Goal: Task Accomplishment & Management: Manage account settings

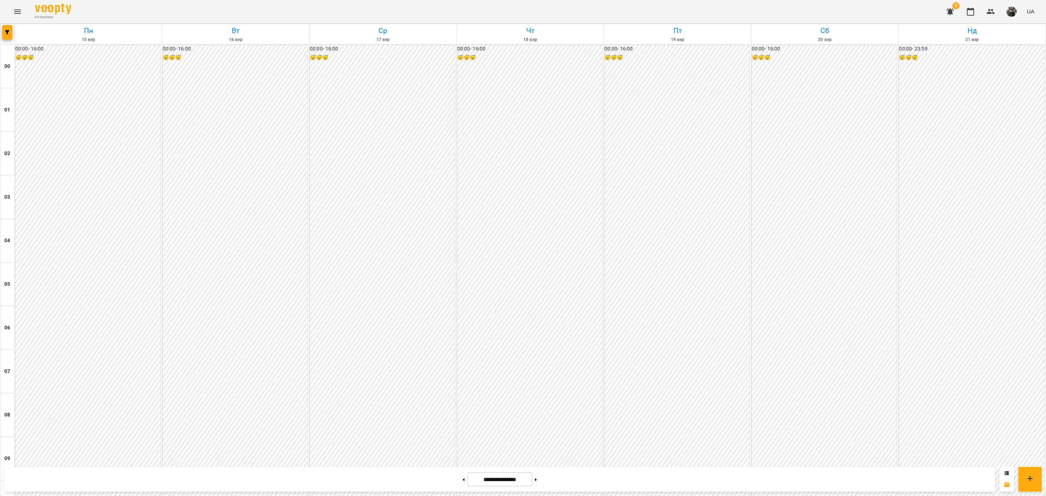
scroll to position [627, 0]
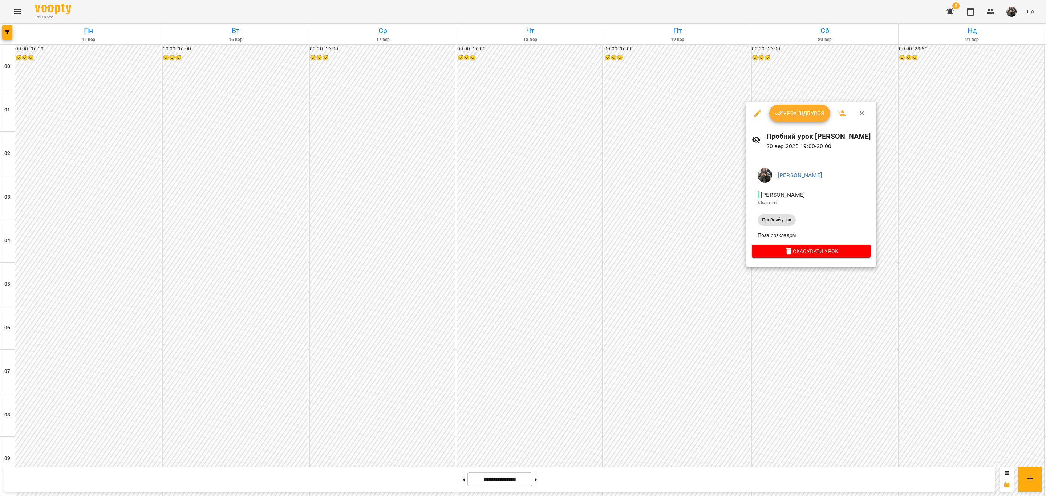
click at [804, 109] on span "Урок відбувся" at bounding box center [799, 113] width 49 height 9
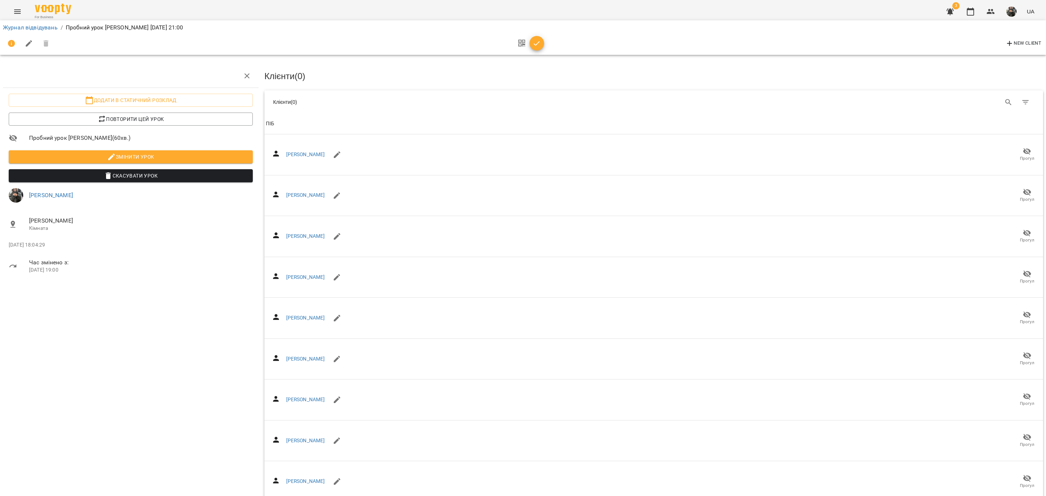
drag, startPoint x: 536, startPoint y: 47, endPoint x: 465, endPoint y: 81, distance: 78.4
click at [536, 46] on icon "button" at bounding box center [536, 43] width 9 height 9
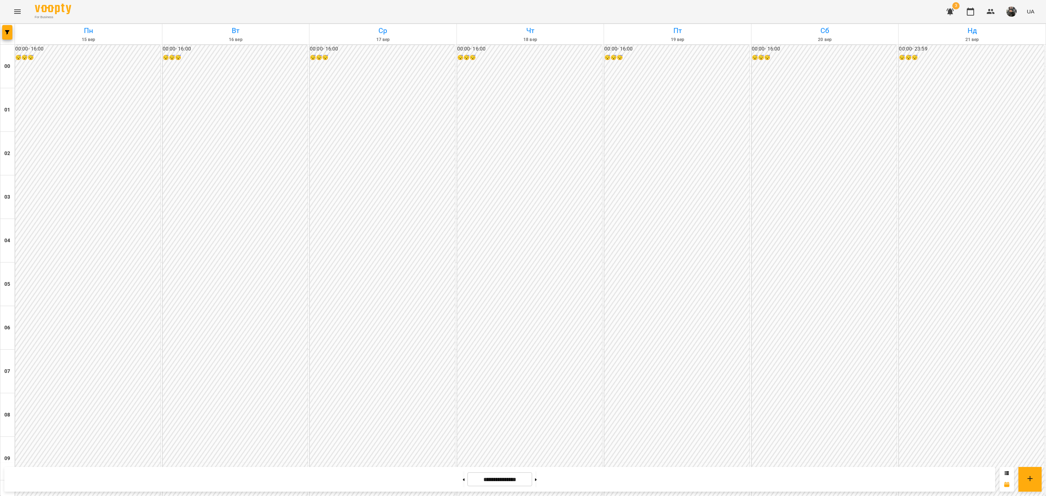
scroll to position [627, 0]
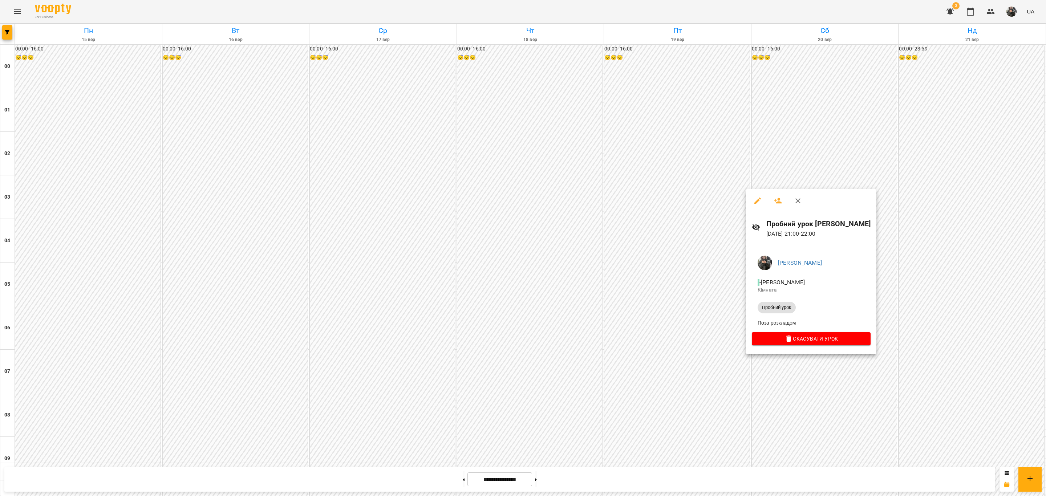
click at [841, 380] on div at bounding box center [523, 248] width 1046 height 496
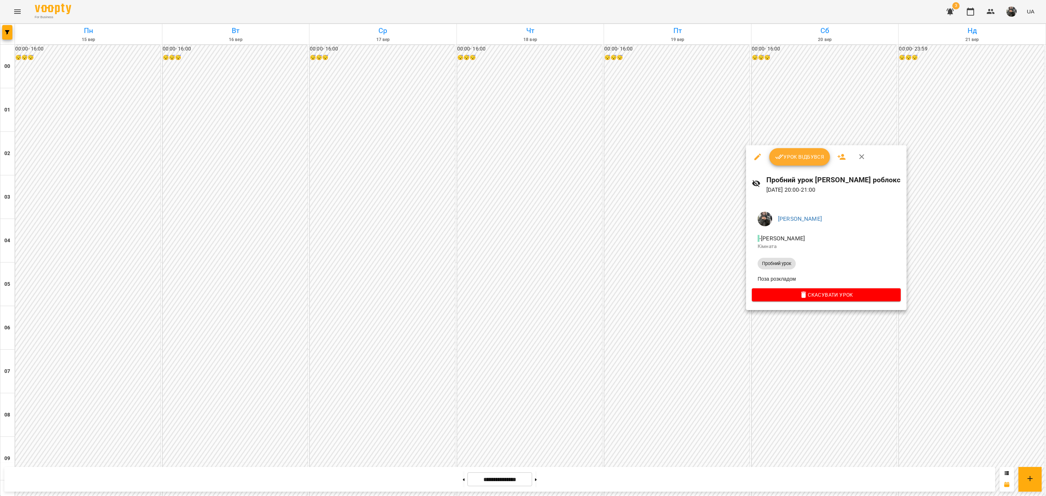
click at [805, 160] on span "Урок відбувся" at bounding box center [799, 156] width 49 height 9
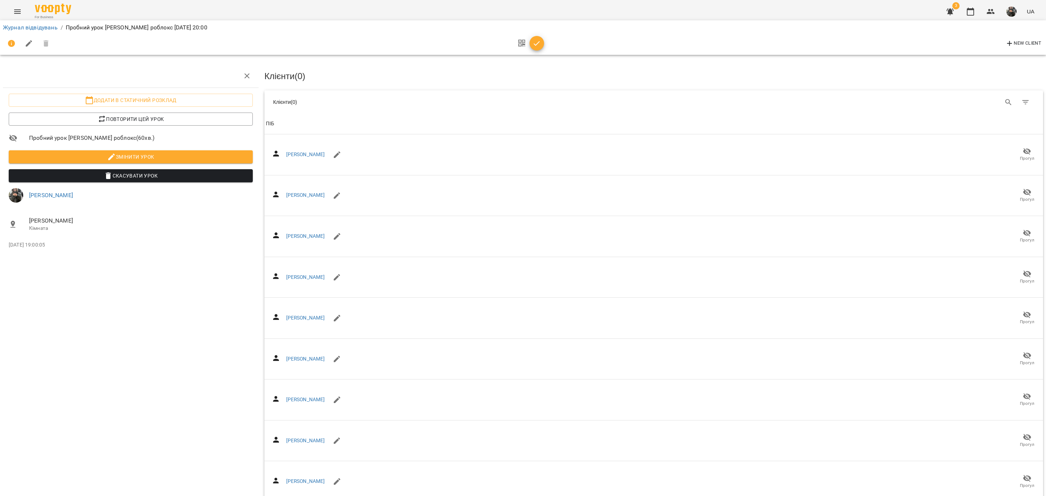
click at [537, 45] on icon "button" at bounding box center [536, 43] width 9 height 9
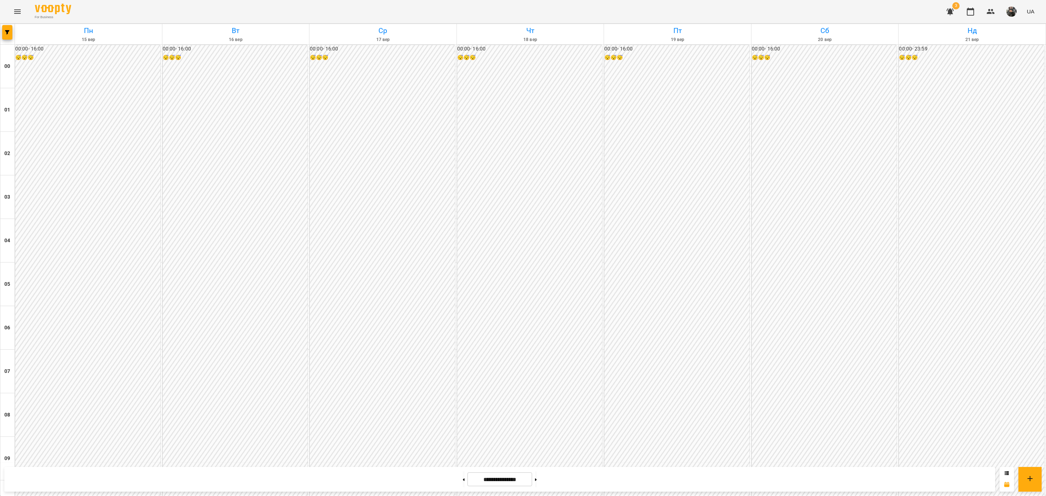
scroll to position [627, 0]
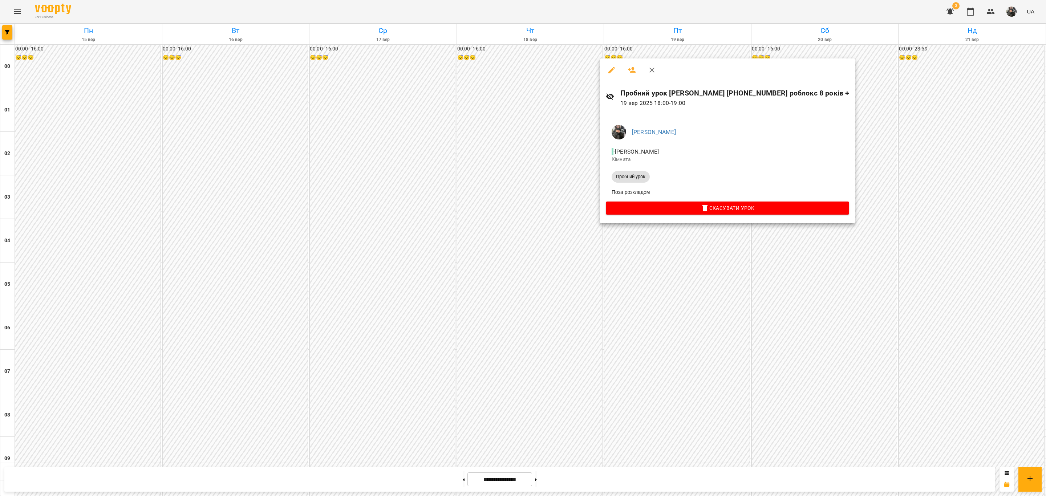
click at [812, 329] on div at bounding box center [523, 248] width 1046 height 496
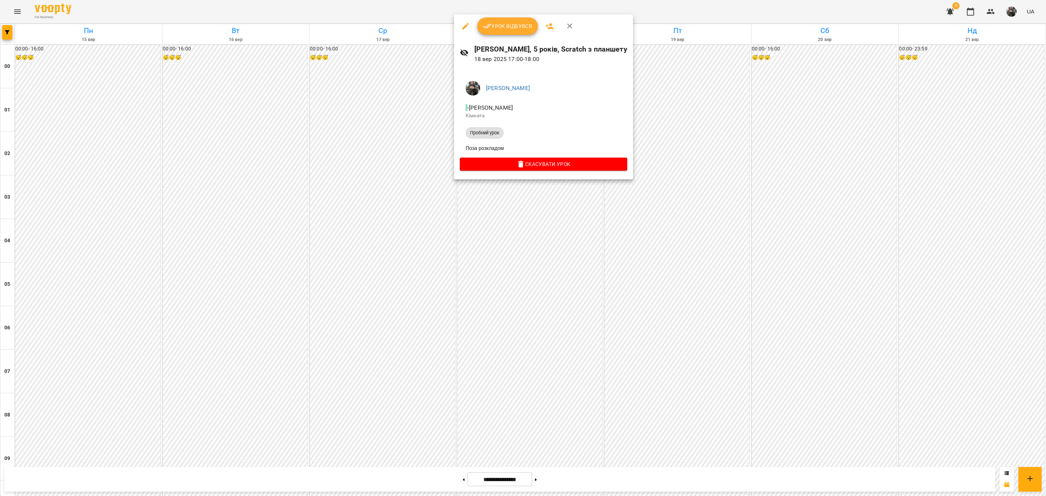
click at [551, 283] on div at bounding box center [523, 248] width 1046 height 496
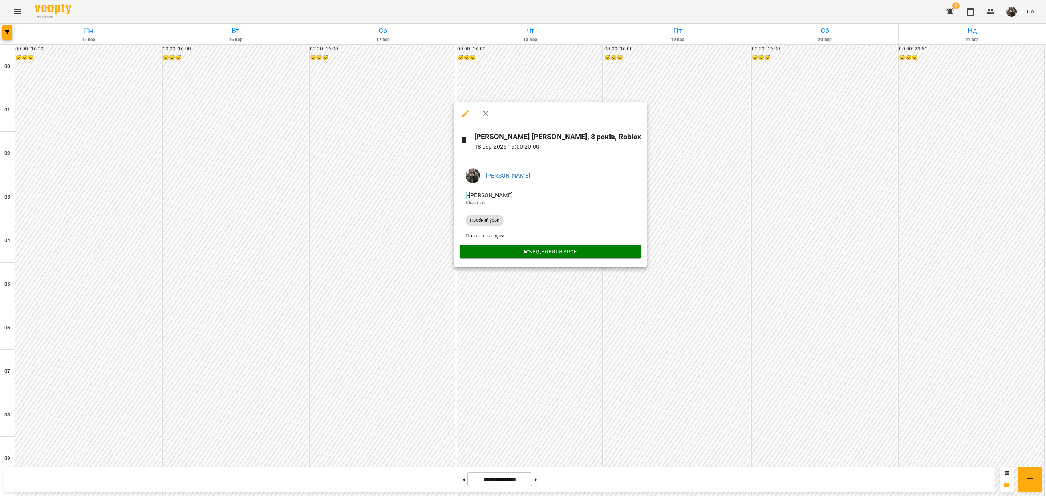
click at [762, 313] on div at bounding box center [523, 248] width 1046 height 496
